Goal: Entertainment & Leisure: Consume media (video, audio)

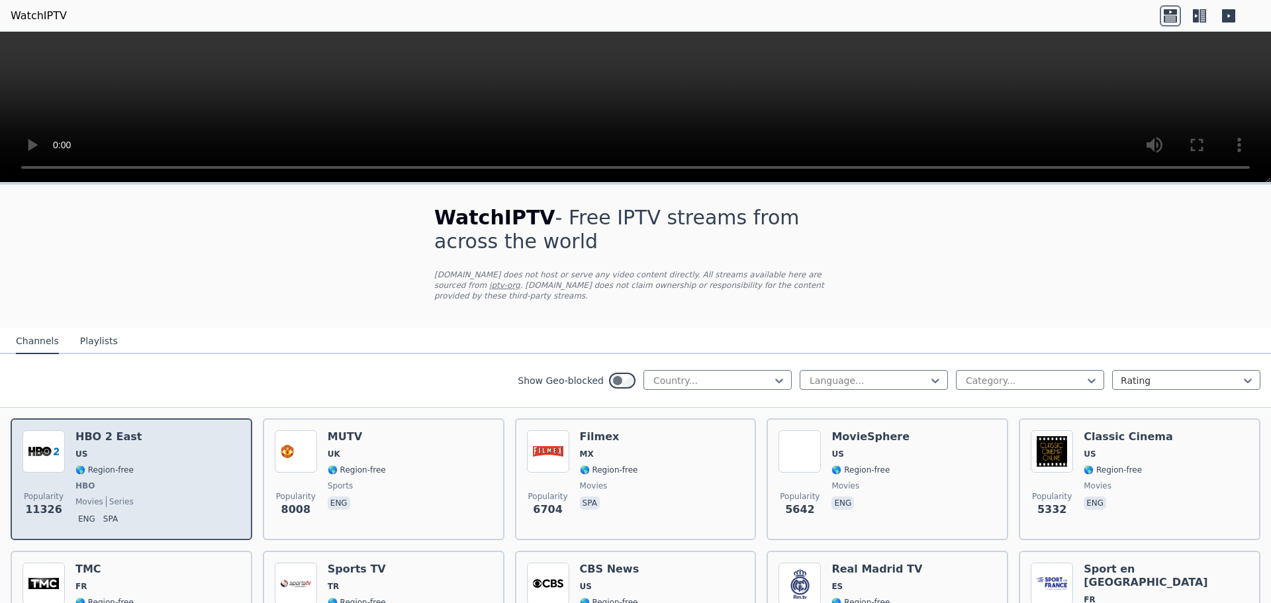
click at [60, 446] on img at bounding box center [44, 451] width 42 height 42
click at [80, 449] on span "US" at bounding box center [81, 454] width 12 height 11
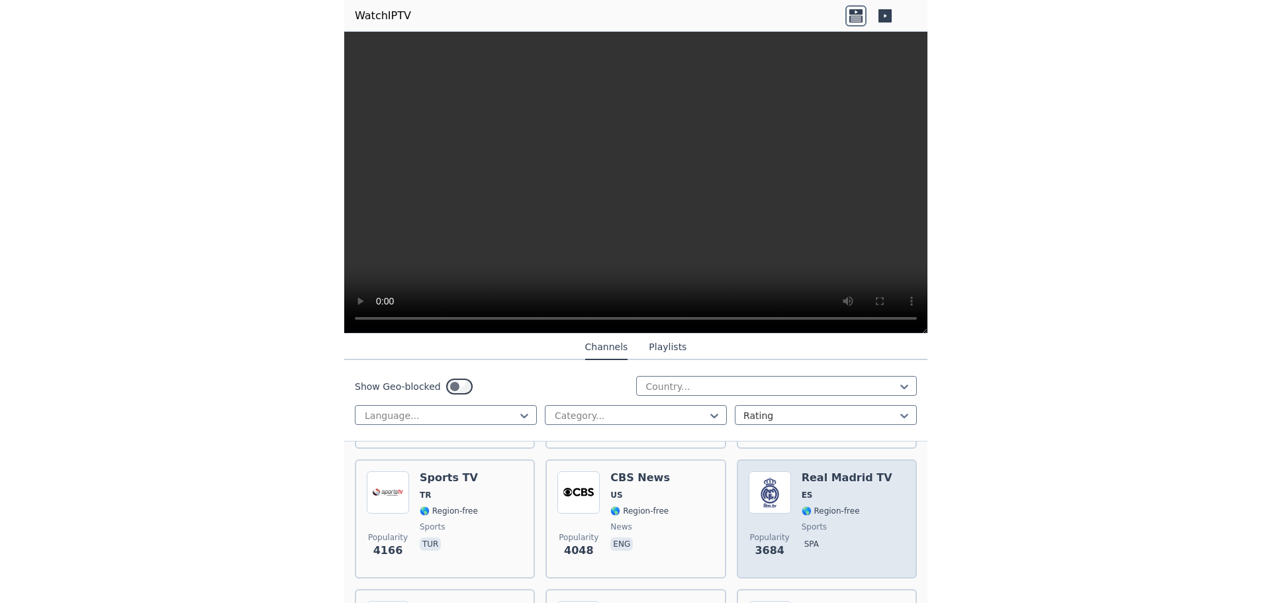
scroll to position [397, 0]
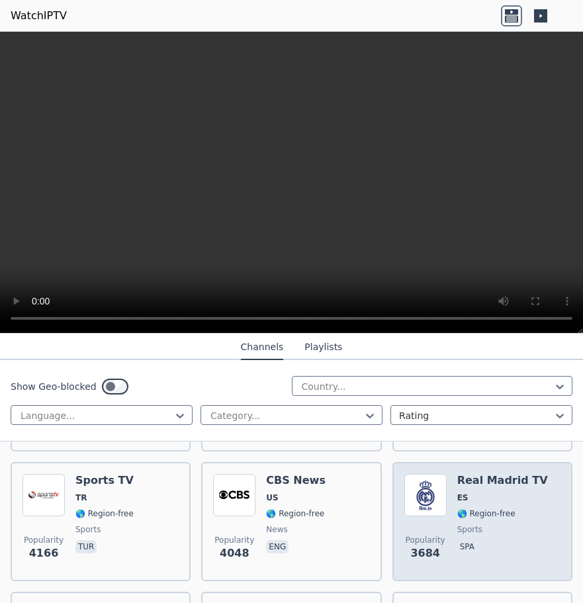
click at [491, 493] on div "Real Madrid TV ES 🌎 Region-free sports spa" at bounding box center [503, 521] width 91 height 95
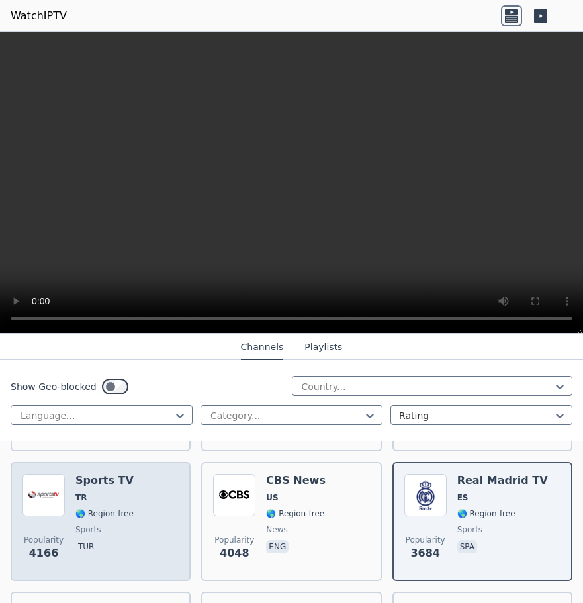
click at [74, 485] on div "Popularity 4166 Sports TV TR 🌎 Region-free sports tur" at bounding box center [101, 521] width 156 height 95
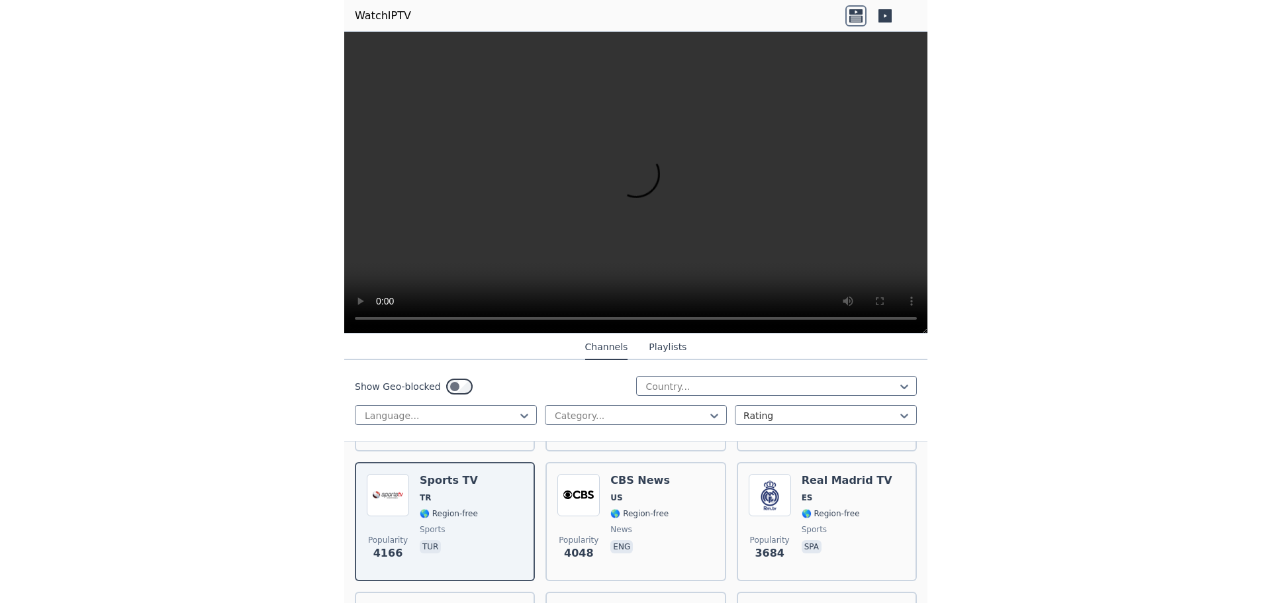
scroll to position [237, 0]
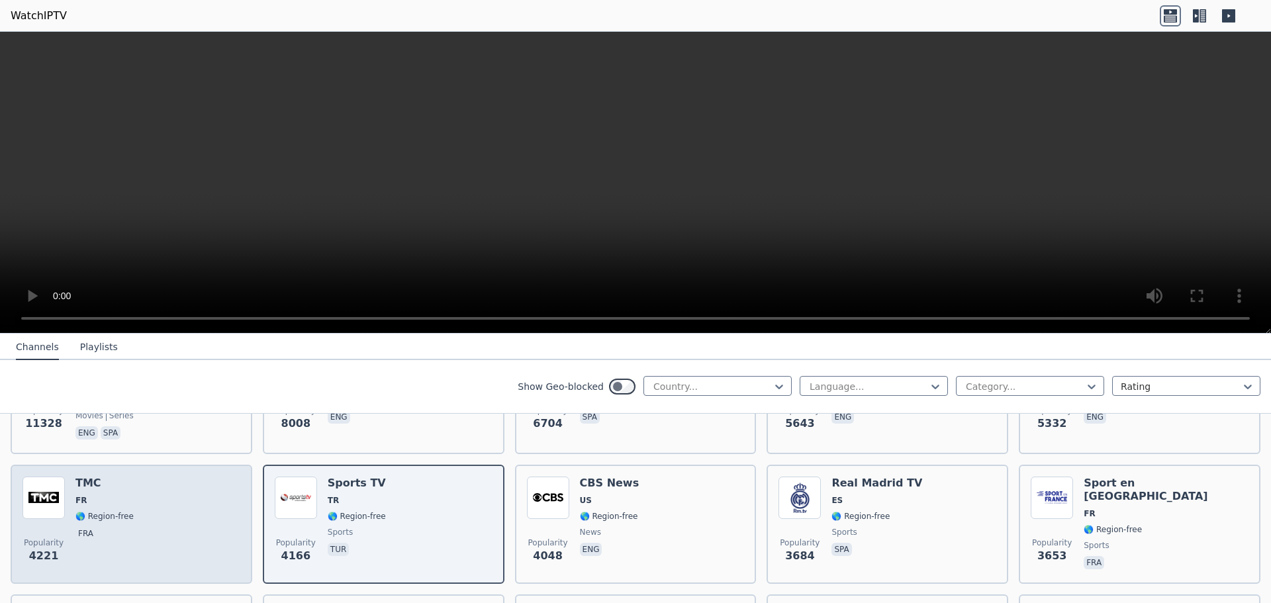
click at [168, 522] on div "Popularity 4221 TMC FR 🌎 Region-free fra" at bounding box center [132, 524] width 218 height 95
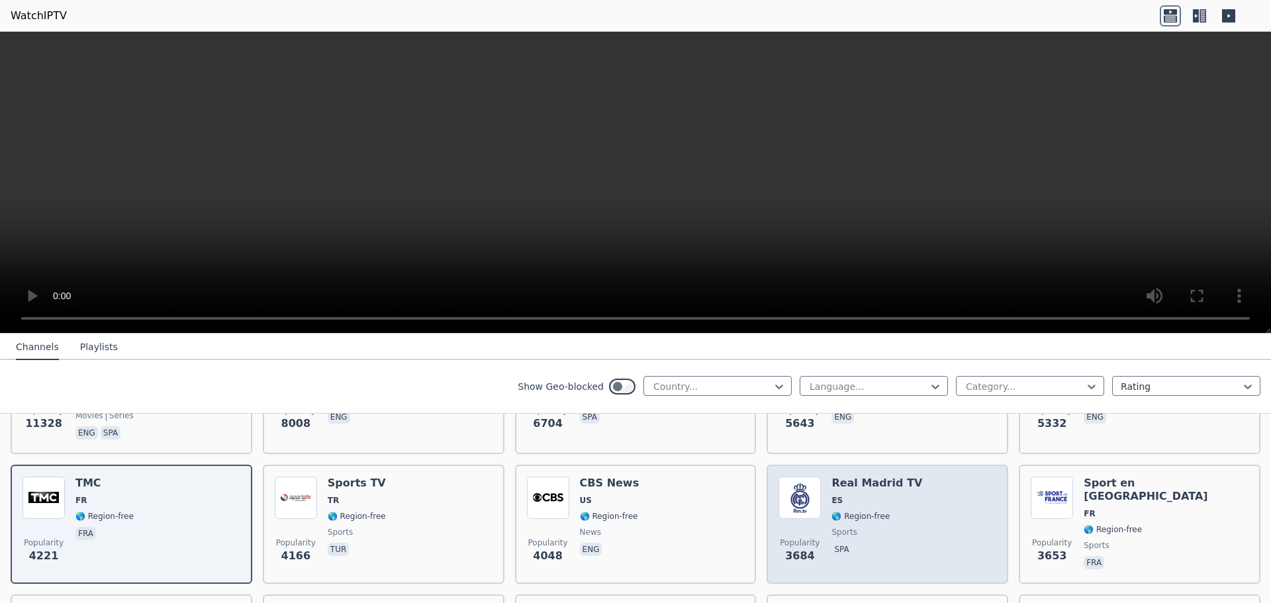
click at [583, 511] on span "🌎 Region-free" at bounding box center [877, 516] width 91 height 11
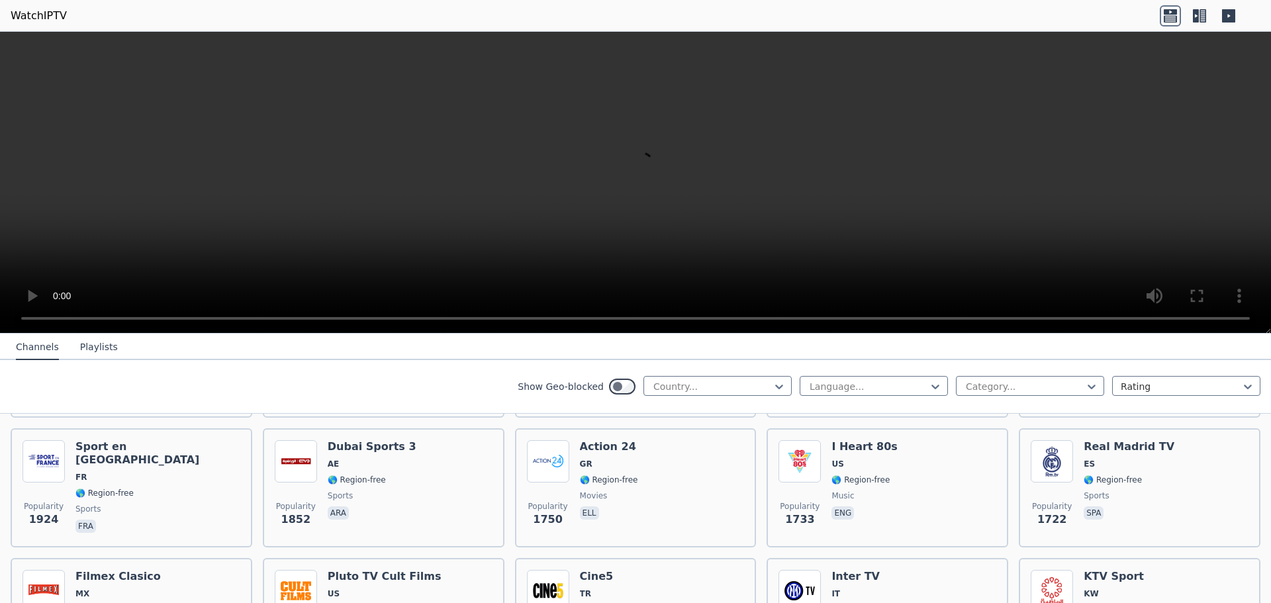
scroll to position [965, 0]
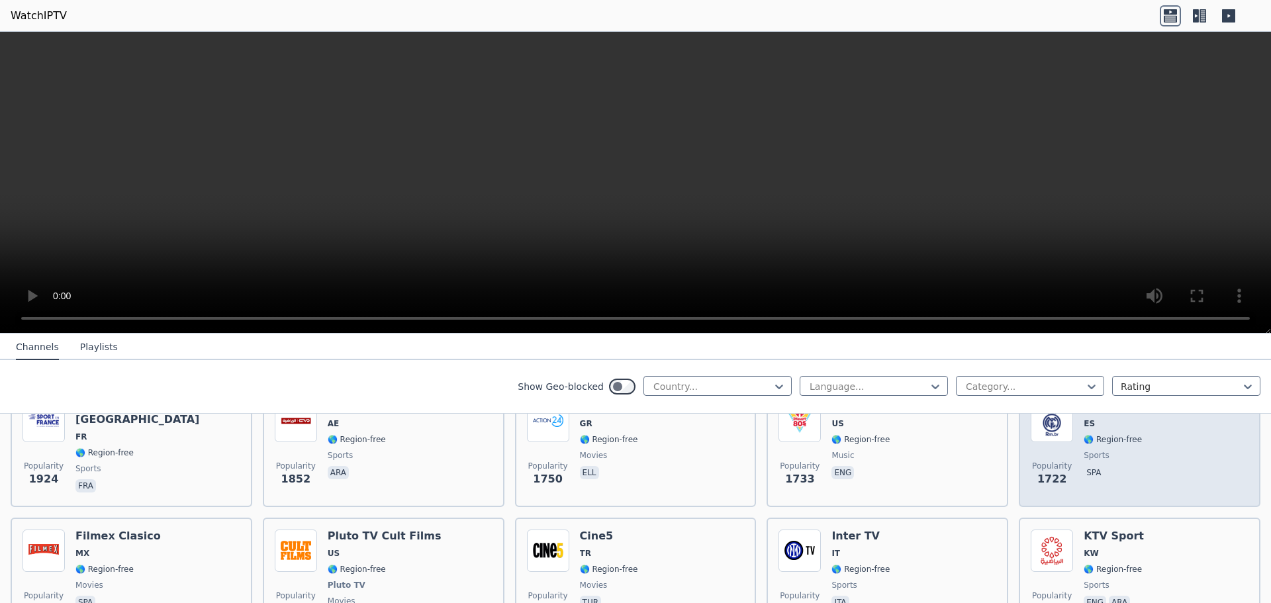
click at [583, 450] on span "sports" at bounding box center [1129, 455] width 91 height 11
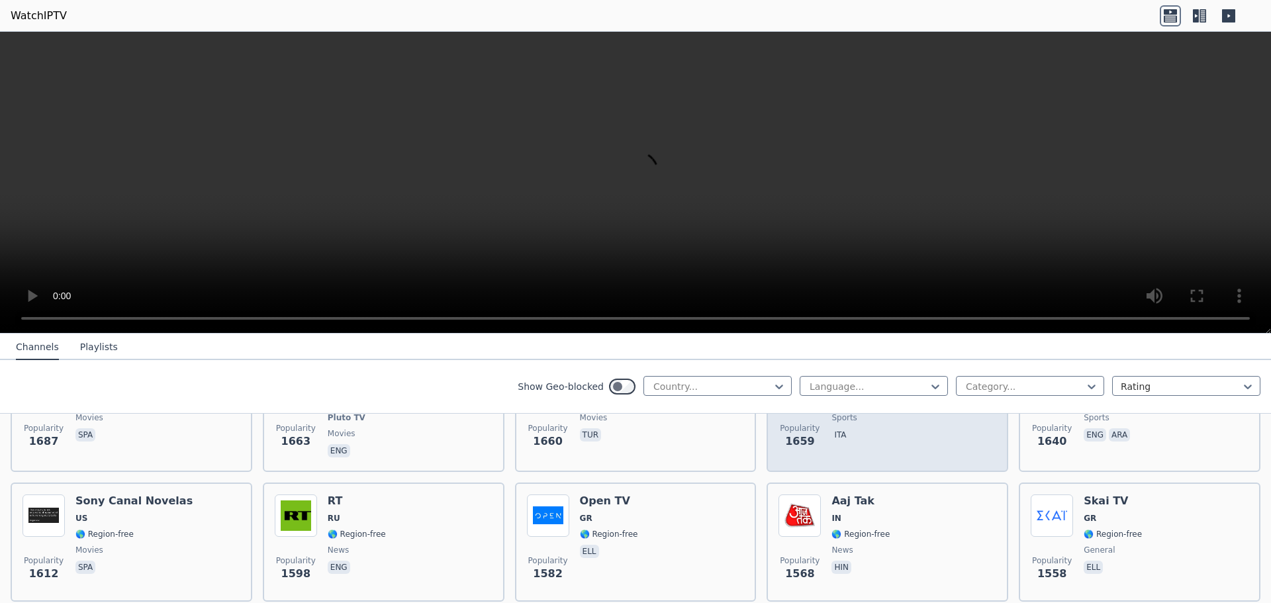
scroll to position [1164, 0]
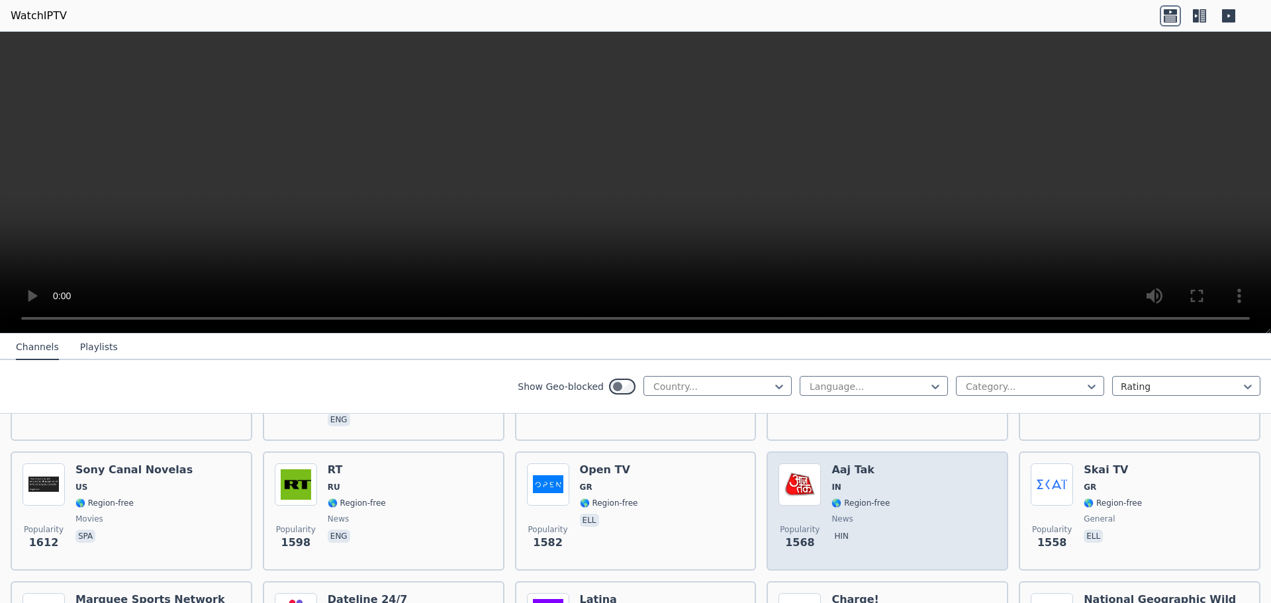
click at [583, 514] on span "news" at bounding box center [861, 519] width 58 height 11
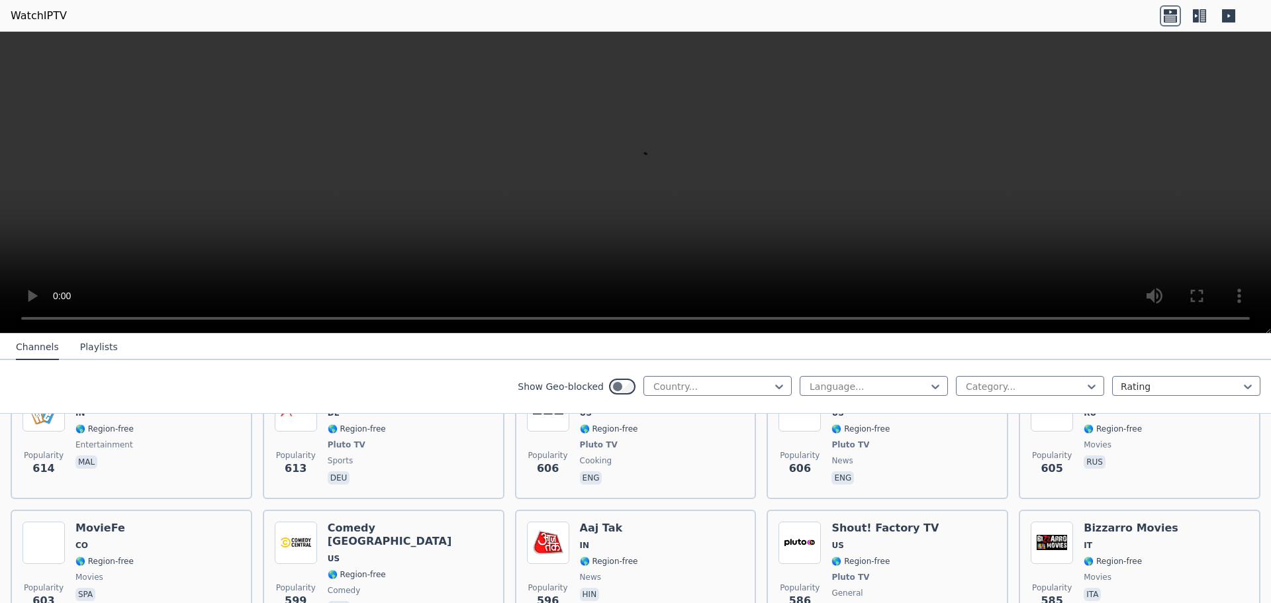
scroll to position [4342, 0]
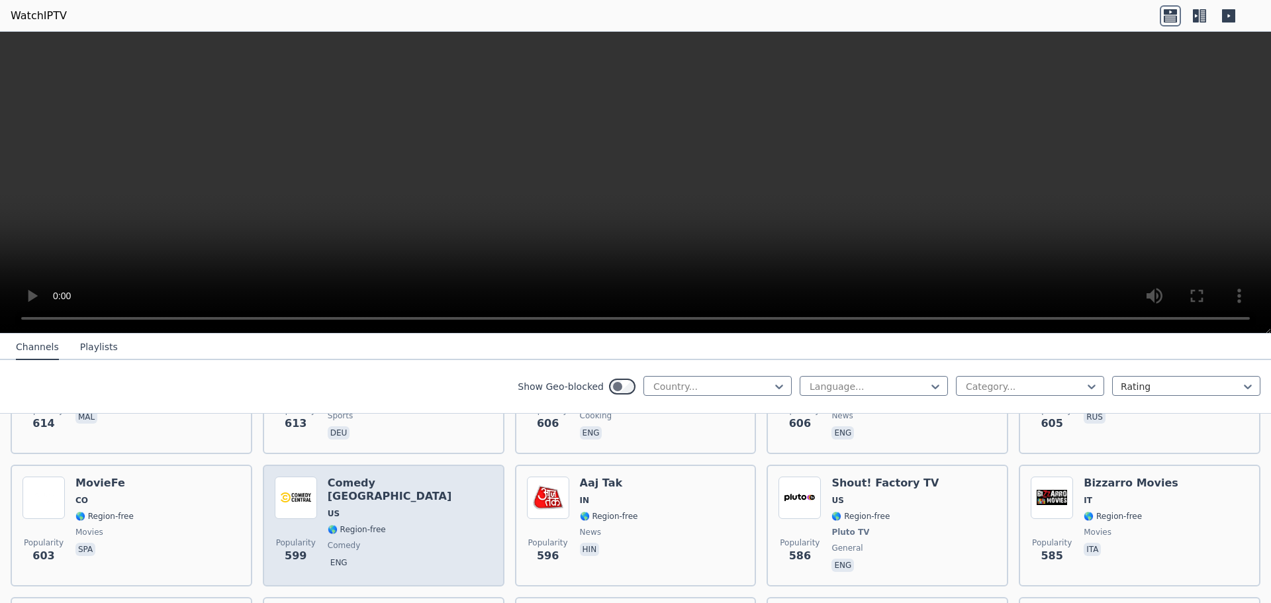
click at [396, 524] on span "🌎 Region-free" at bounding box center [410, 529] width 165 height 11
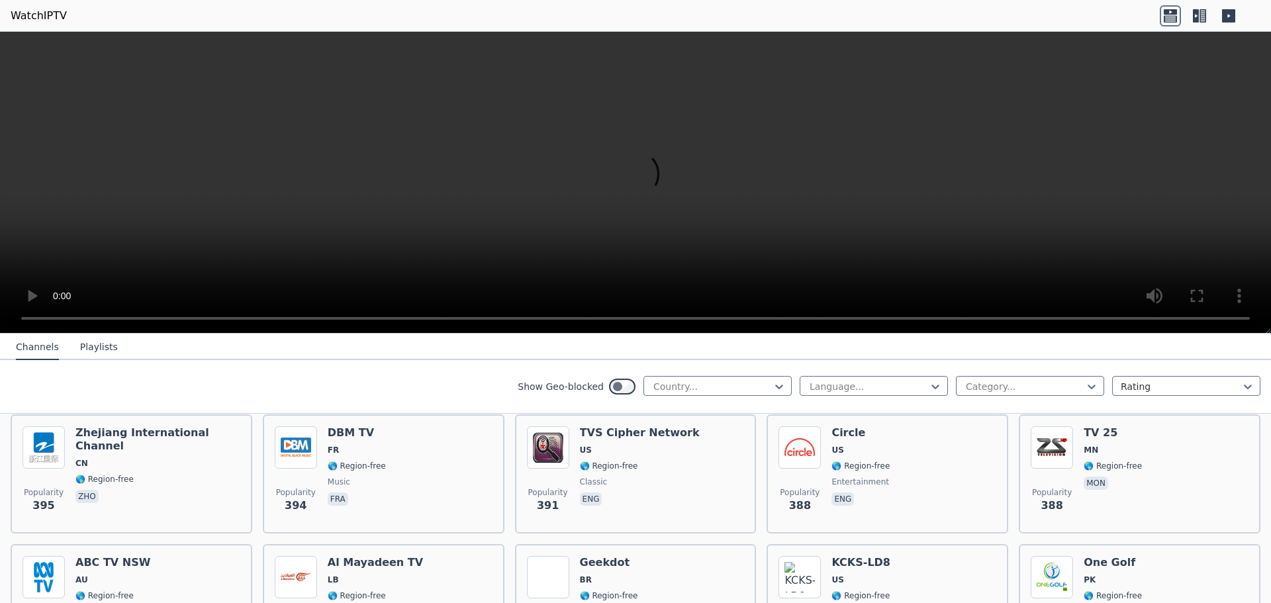
scroll to position [6582, 0]
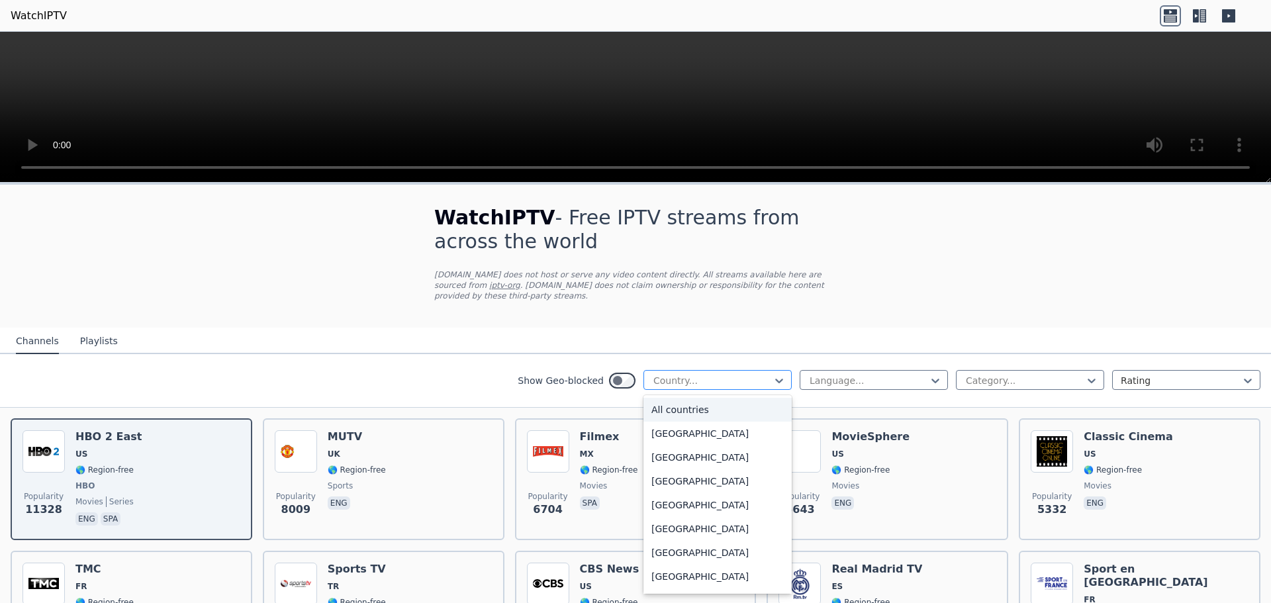
click at [713, 374] on div at bounding box center [712, 380] width 121 height 13
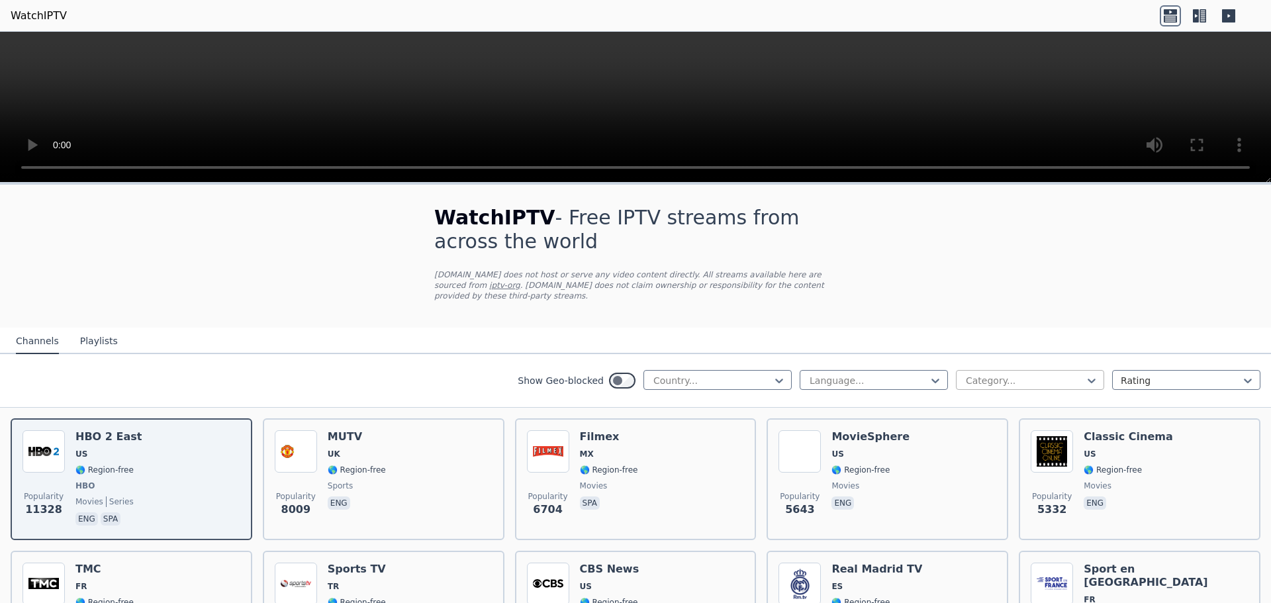
click at [1006, 374] on div at bounding box center [1025, 380] width 121 height 13
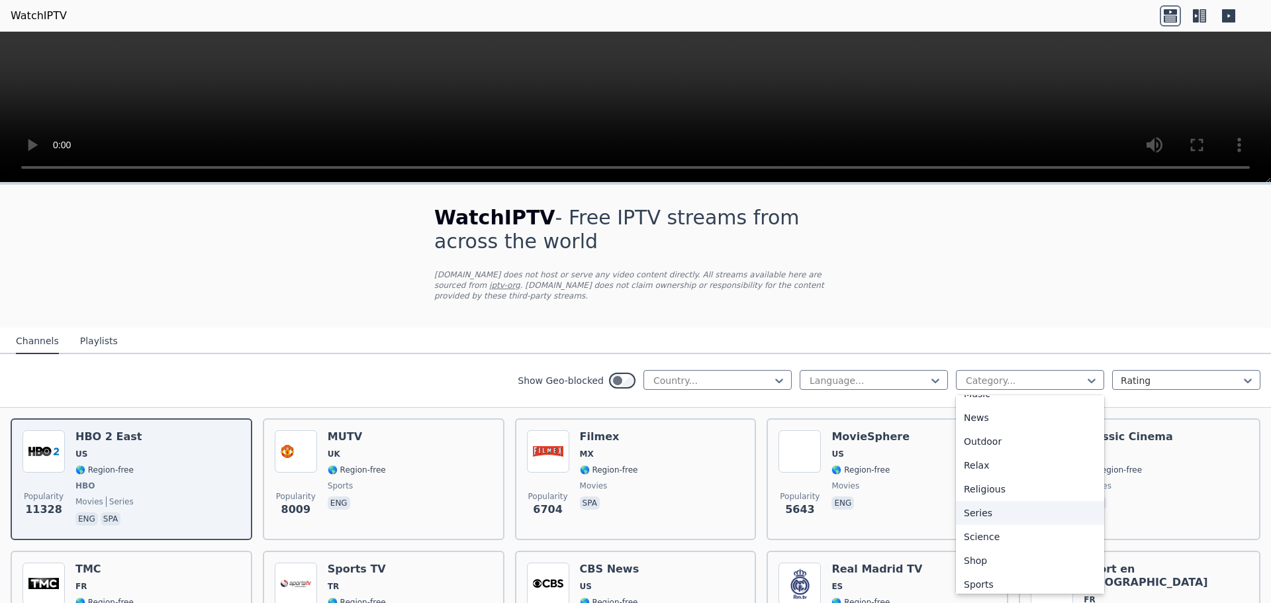
scroll to position [450, 0]
click at [1023, 526] on div "Sports" at bounding box center [1030, 532] width 148 height 24
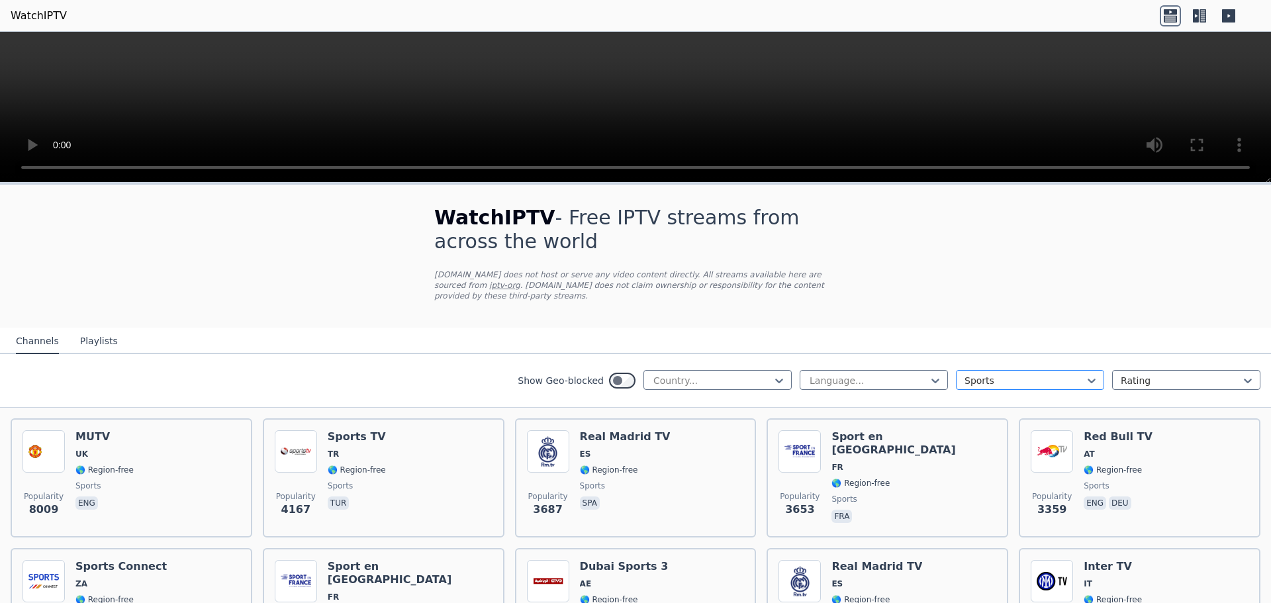
click at [1031, 374] on div at bounding box center [1025, 380] width 121 height 13
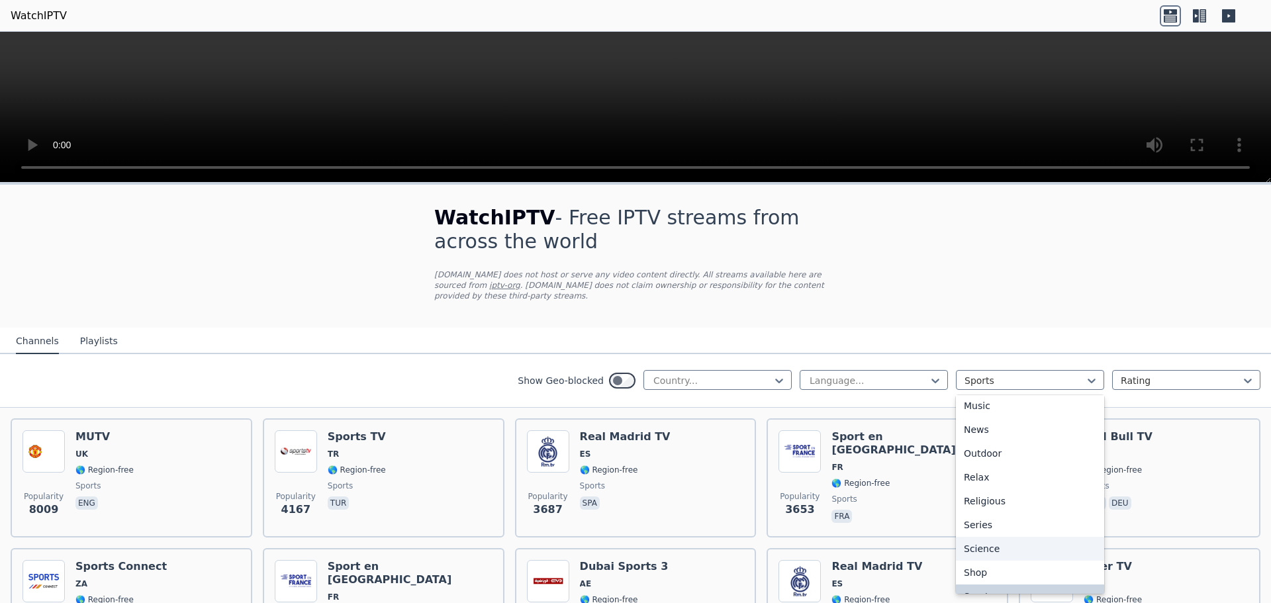
scroll to position [384, 0]
click at [1044, 446] on div "Outdoor" at bounding box center [1030, 455] width 148 height 24
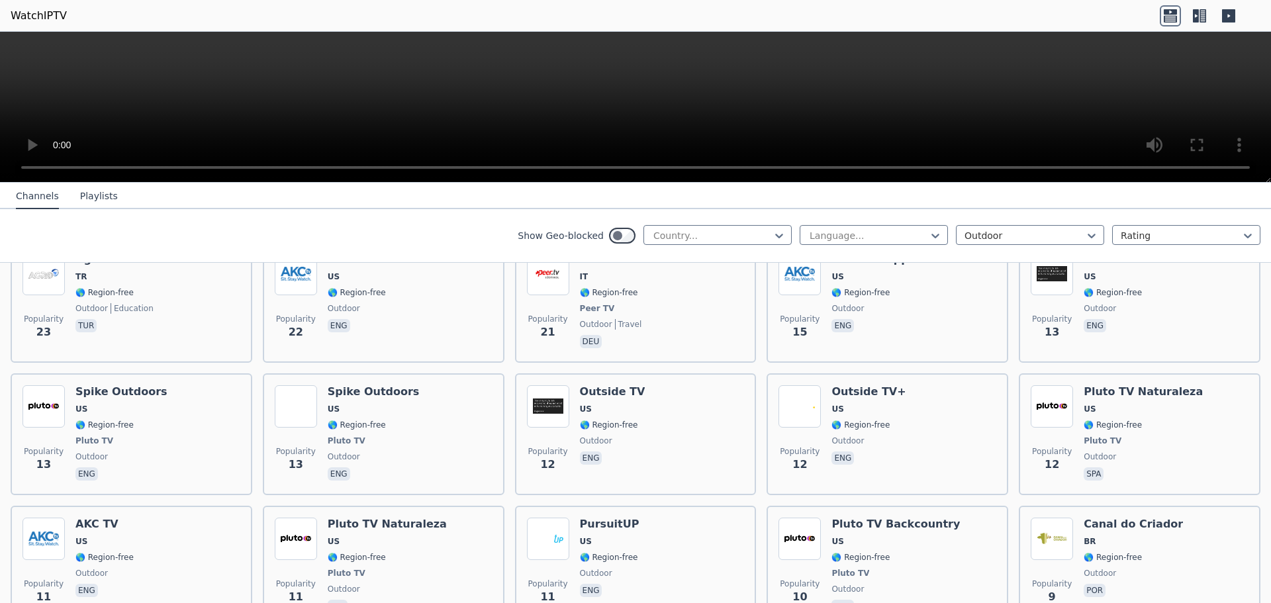
scroll to position [861, 0]
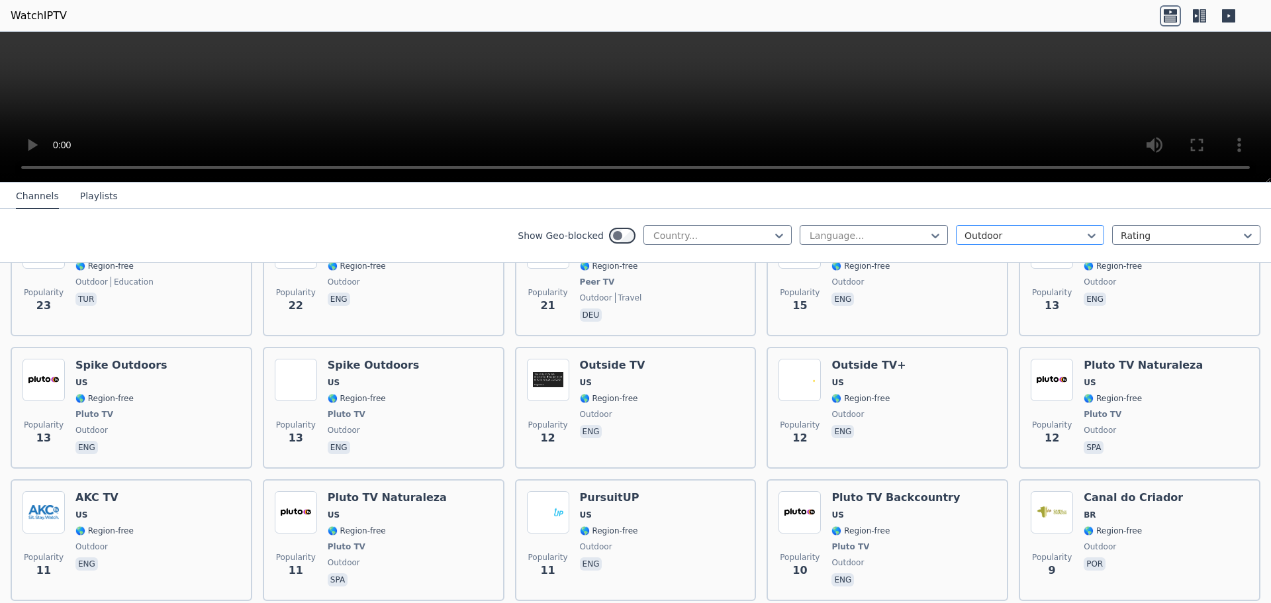
click at [1009, 226] on div "Outdoor" at bounding box center [1030, 235] width 148 height 20
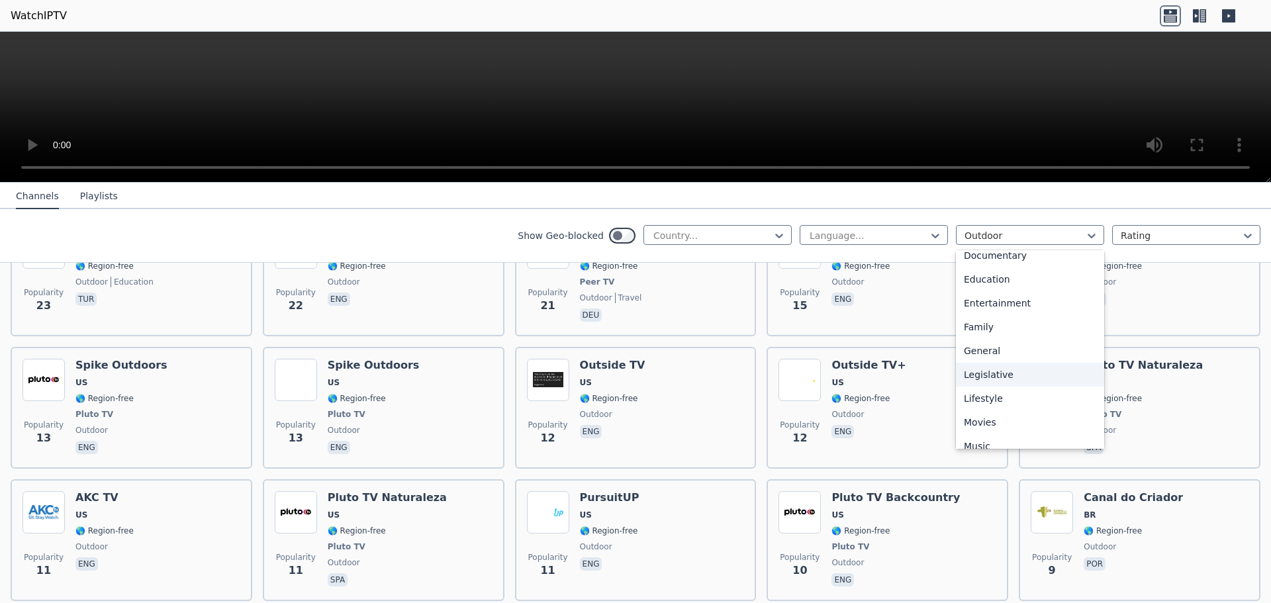
scroll to position [199, 0]
click at [1008, 330] on div "Family" at bounding box center [1030, 329] width 148 height 24
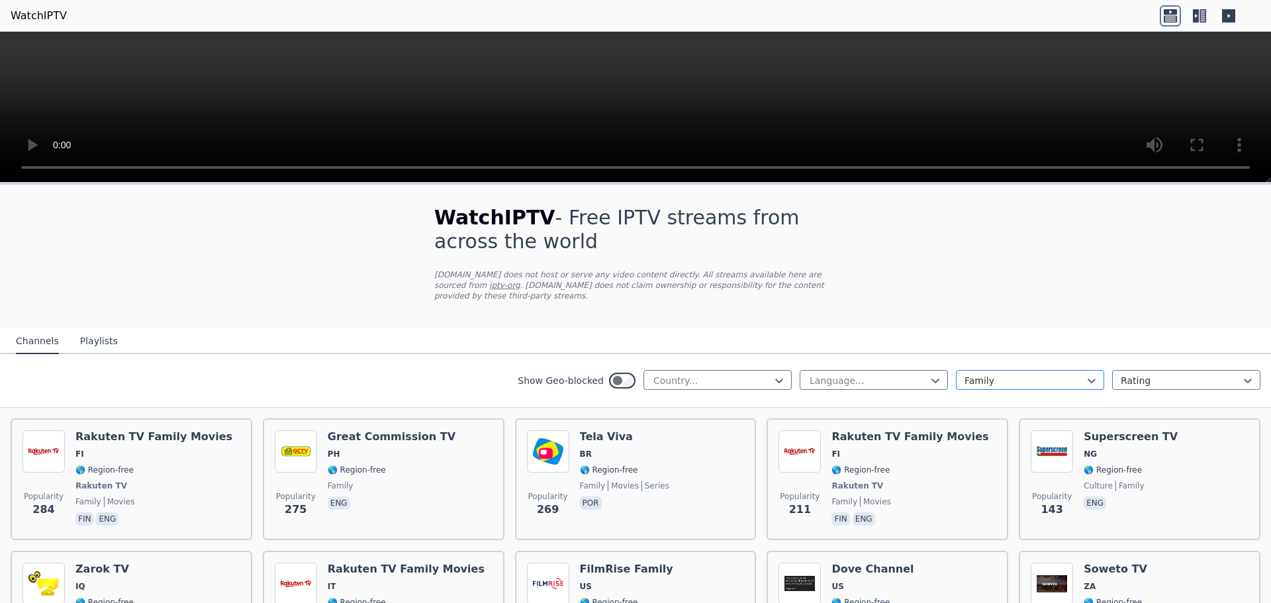
click at [1015, 374] on div at bounding box center [1025, 380] width 121 height 13
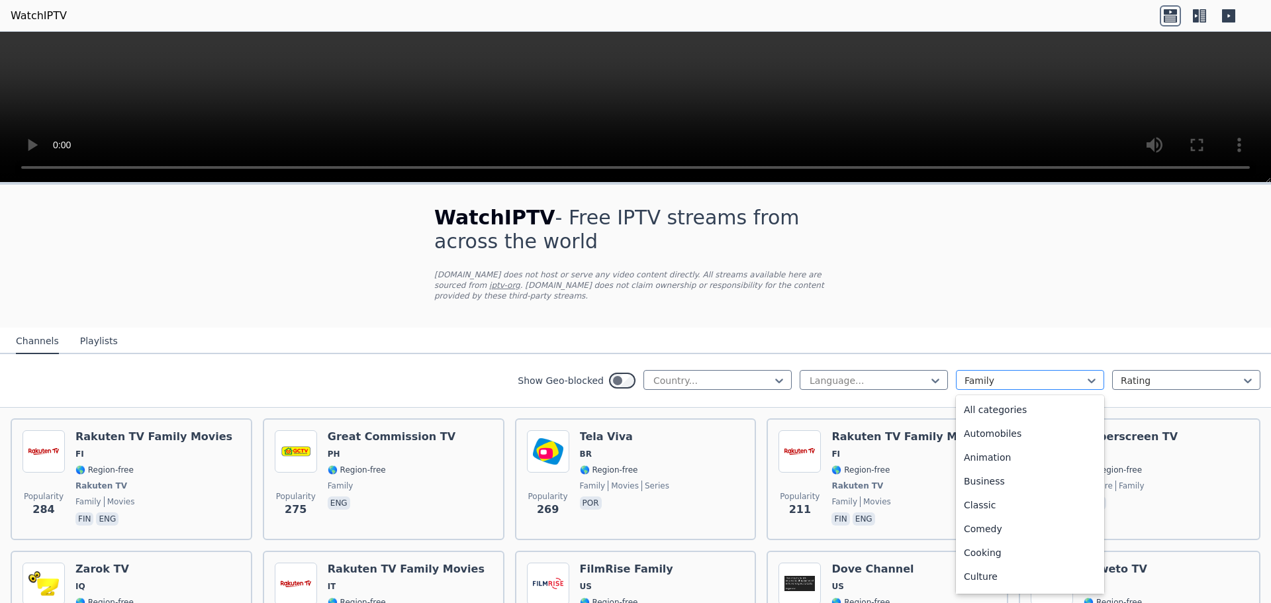
scroll to position [98, 0]
click at [1016, 422] on div "Comedy" at bounding box center [1030, 431] width 148 height 24
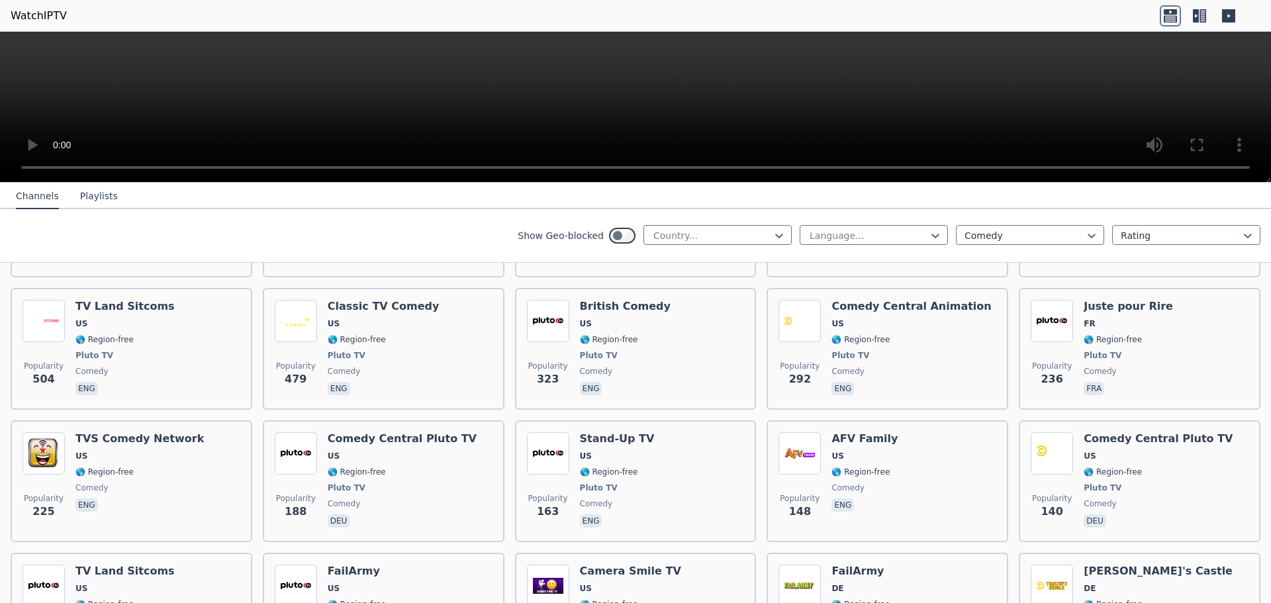
scroll to position [331, 0]
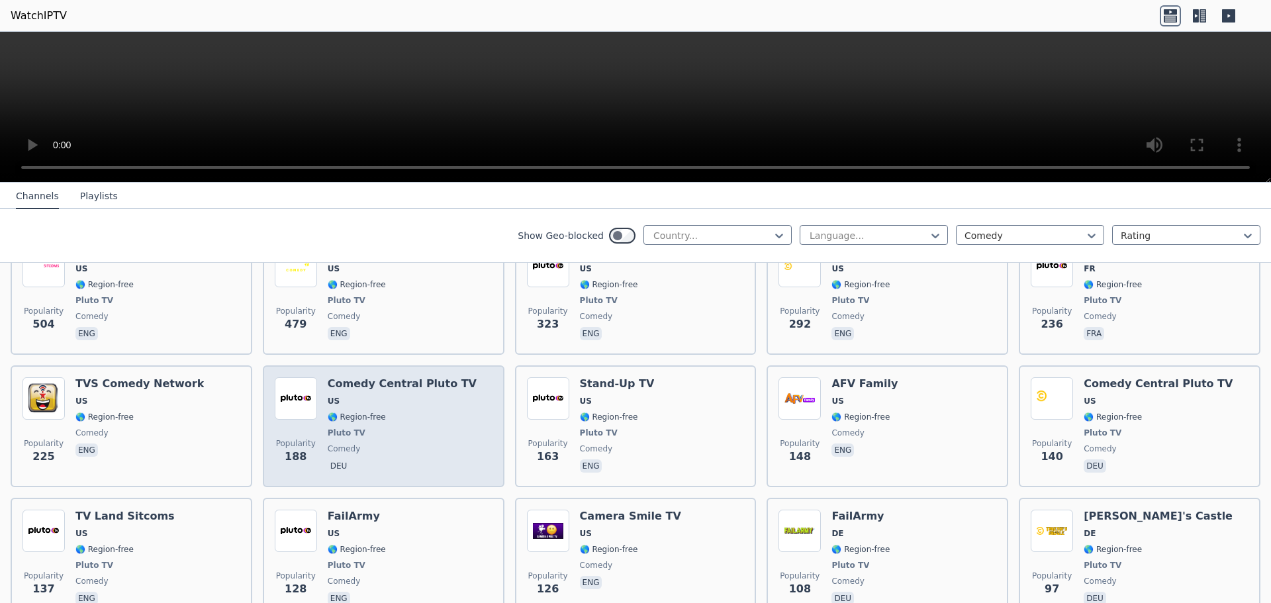
click at [401, 402] on div "Comedy Central Pluto TV US 🌎 Region-free Pluto TV comedy deu" at bounding box center [402, 426] width 149 height 98
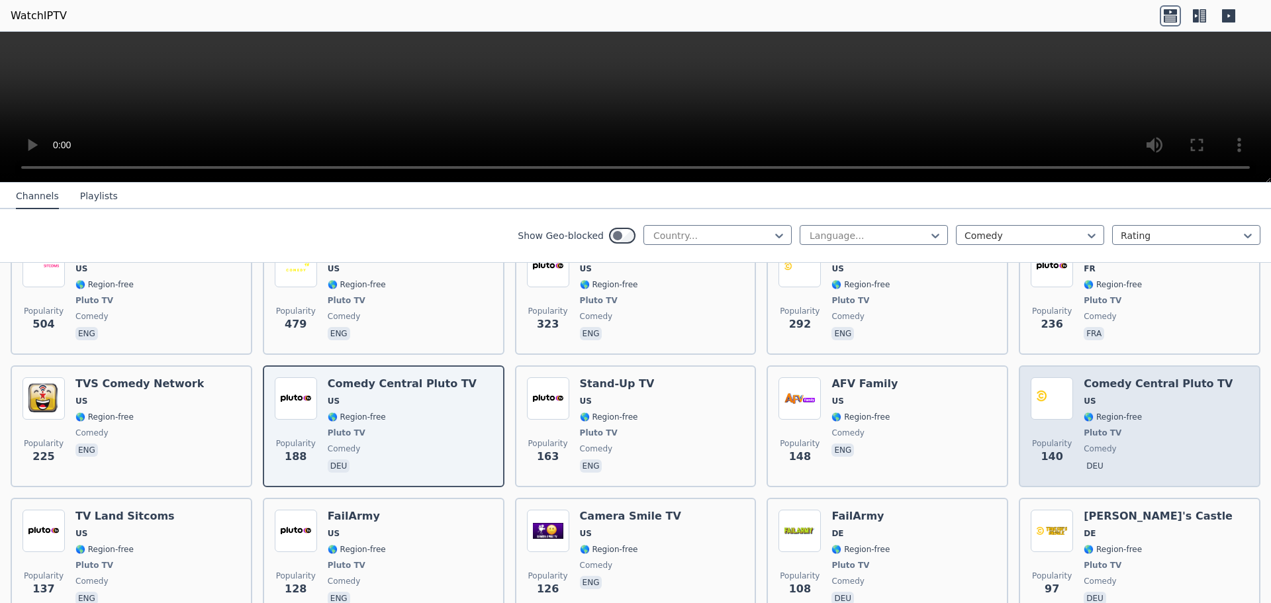
click at [1137, 396] on span "US" at bounding box center [1158, 401] width 149 height 11
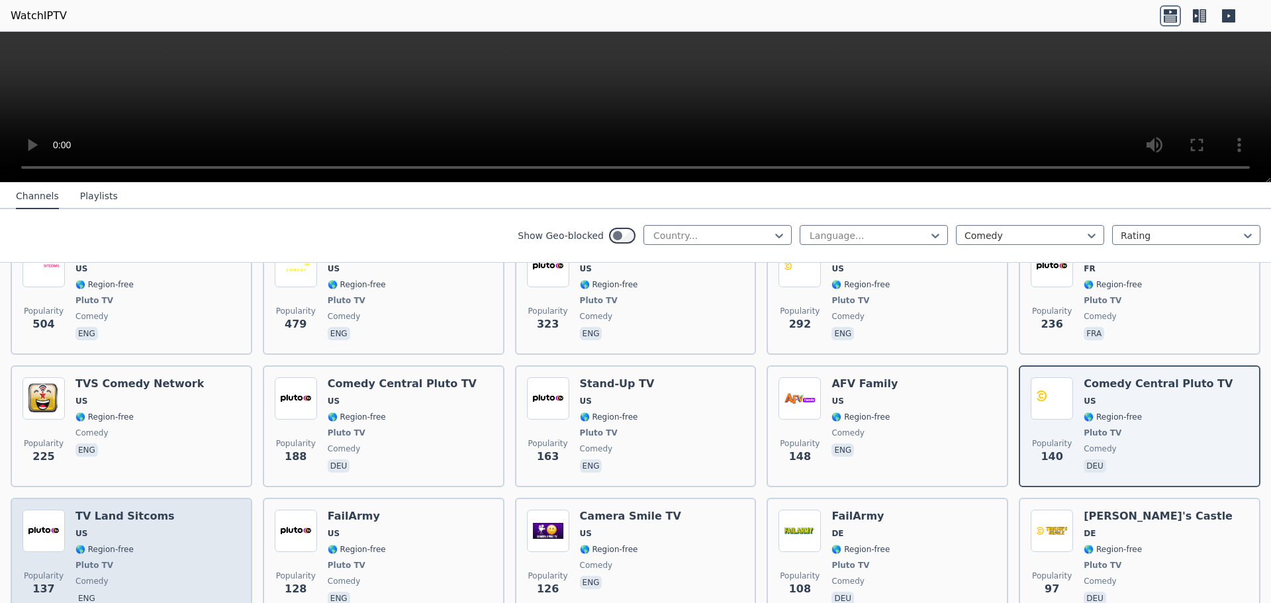
click at [101, 528] on span "US" at bounding box center [124, 533] width 99 height 11
